Goal: Find specific page/section: Find specific page/section

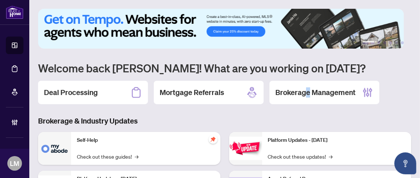
click at [308, 90] on h2 "Brokerage Management" at bounding box center [315, 93] width 80 height 10
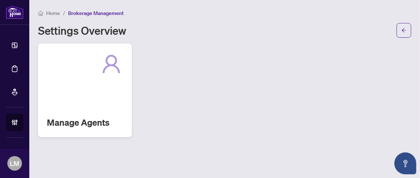
click at [66, 108] on div "Manage Agents" at bounding box center [85, 91] width 94 height 94
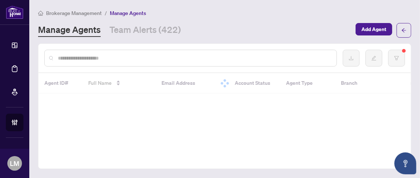
click at [127, 58] on input "text" at bounding box center [194, 58] width 273 height 8
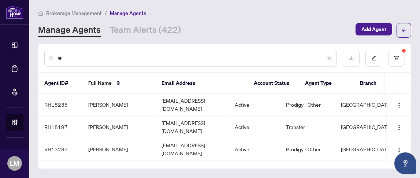
type input "*"
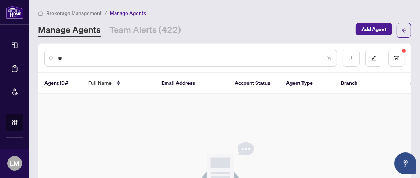
type input "*"
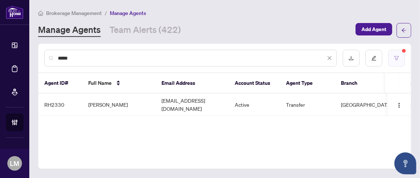
click at [394, 59] on button "button" at bounding box center [396, 58] width 17 height 17
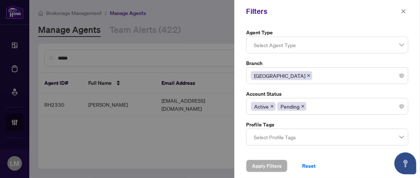
click at [318, 80] on div "[GEOGRAPHIC_DATA]" at bounding box center [327, 75] width 153 height 13
click at [240, 103] on div "Agent Type Select Agent Type Branch [GEOGRAPHIC_DATA] 1 2 [GEOGRAPHIC_DATA] [GE…" at bounding box center [327, 88] width 186 height 131
click at [312, 80] on div "Burlington 1 2 [GEOGRAPHIC_DATA] [GEOGRAPHIC_DATA][PERSON_NAME][GEOGRAPHIC_DATA…" at bounding box center [327, 75] width 162 height 17
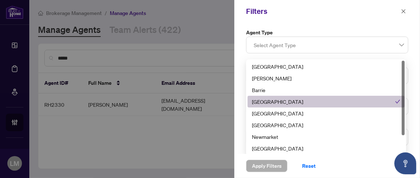
click at [272, 97] on div "[GEOGRAPHIC_DATA]" at bounding box center [326, 102] width 157 height 12
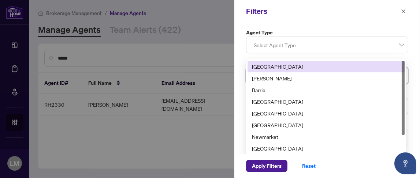
click at [236, 53] on div "Agent Type Select Agent Type Branch Select Branch 1 2 [GEOGRAPHIC_DATA] [GEOGRA…" at bounding box center [327, 88] width 186 height 131
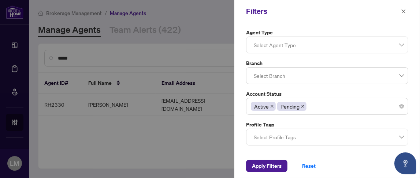
click at [333, 80] on div "Select Branch 1 2 [GEOGRAPHIC_DATA] [GEOGRAPHIC_DATA][PERSON_NAME][GEOGRAPHIC_D…" at bounding box center [327, 75] width 162 height 17
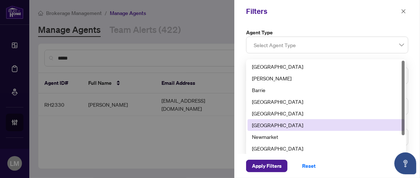
click at [290, 124] on div "[GEOGRAPHIC_DATA]" at bounding box center [326, 125] width 148 height 8
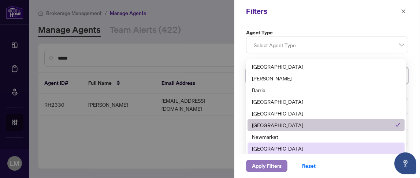
click at [262, 165] on span "Apply Filters" at bounding box center [267, 166] width 30 height 12
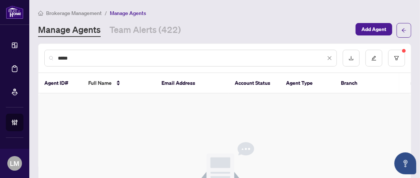
click at [130, 55] on input "*****" at bounding box center [192, 58] width 268 height 8
drag, startPoint x: 127, startPoint y: 54, endPoint x: 33, endPoint y: 54, distance: 93.7
click at [34, 55] on main "Brokerage Management / Manage Agents Manage Agents Team Alerts (422) Add Agent …" at bounding box center [224, 89] width 391 height 178
type input "*****"
click at [394, 56] on icon "filter" at bounding box center [396, 58] width 5 height 5
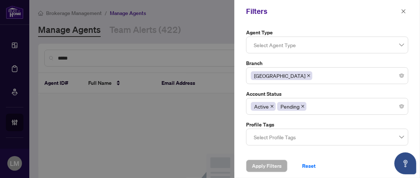
click at [307, 75] on icon "close" at bounding box center [309, 76] width 4 height 4
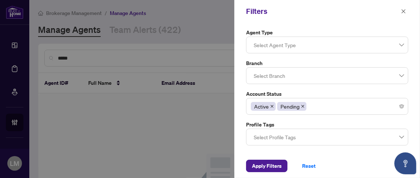
click at [286, 75] on div "Select Branch" at bounding box center [327, 75] width 162 height 17
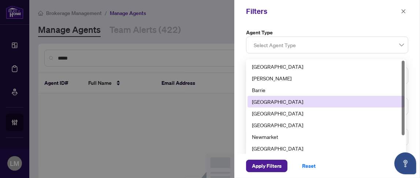
click at [279, 100] on div "[GEOGRAPHIC_DATA]" at bounding box center [326, 102] width 148 height 8
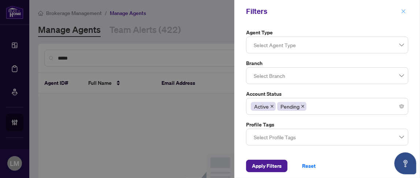
click at [404, 10] on icon "close" at bounding box center [403, 11] width 5 height 5
